Goal: Find specific page/section: Find specific page/section

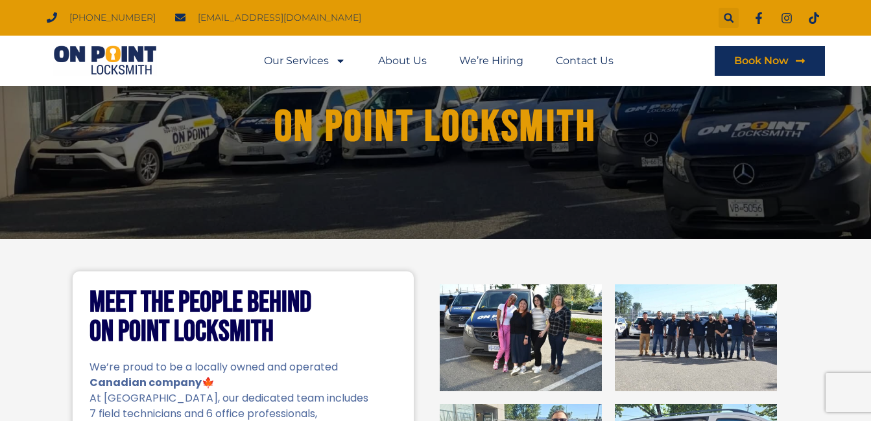
scroll to position [65, 0]
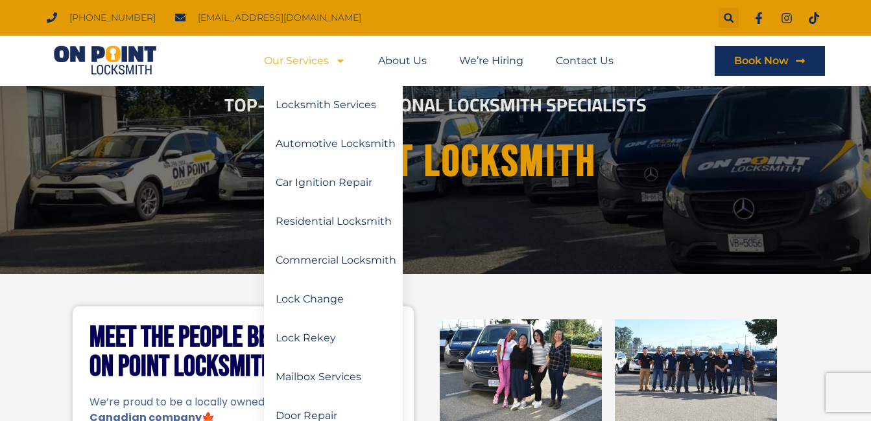
click at [318, 60] on link "Our Services" at bounding box center [305, 61] width 82 height 30
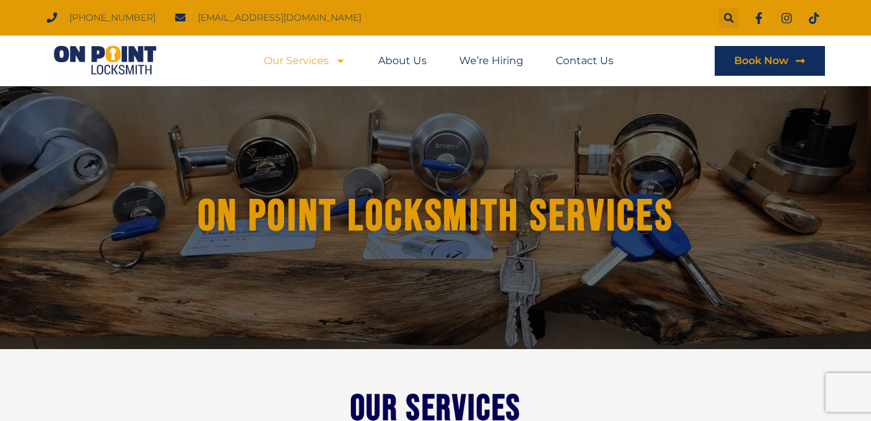
click at [340, 58] on icon "Menu" at bounding box center [340, 61] width 10 height 10
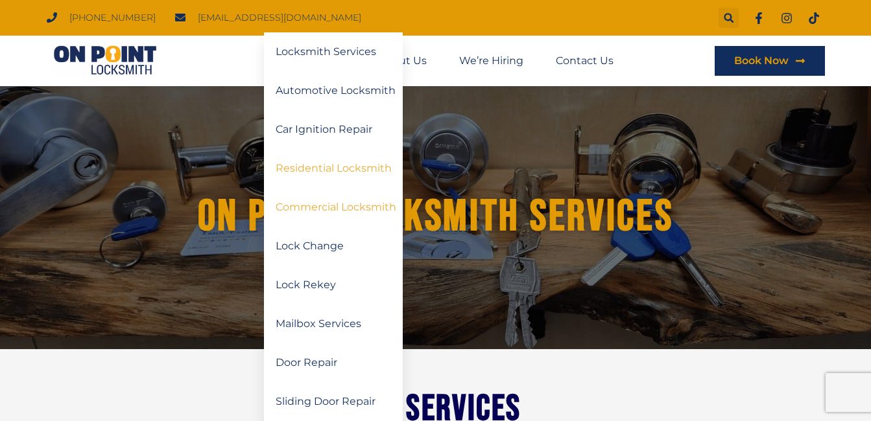
click at [350, 204] on link "Commercial Locksmith" at bounding box center [333, 207] width 139 height 39
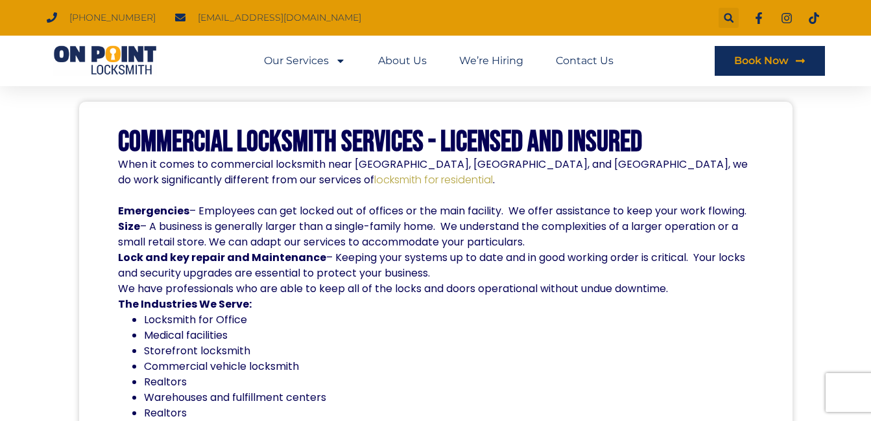
scroll to position [259, 0]
